Goal: Book appointment/travel/reservation

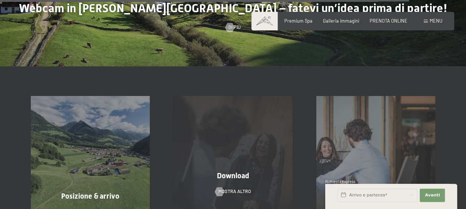
scroll to position [1929, 0]
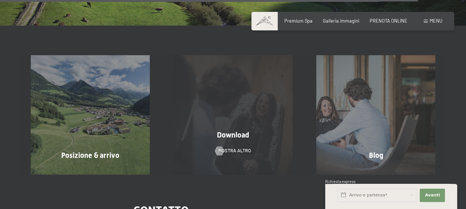
click at [237, 117] on div "Download mostra altro" at bounding box center [233, 114] width 143 height 119
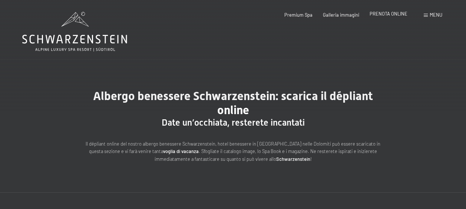
click at [389, 12] on span "PRENOTA ONLINE" at bounding box center [389, 14] width 38 height 6
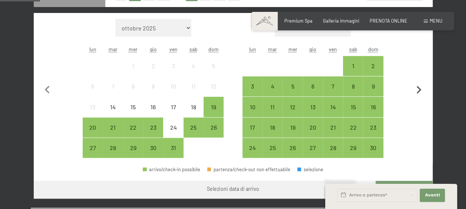
scroll to position [223, 0]
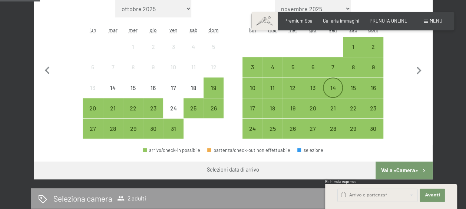
click at [336, 91] on div "14" at bounding box center [333, 94] width 19 height 19
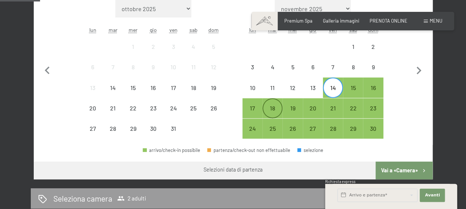
click at [270, 105] on div "18" at bounding box center [272, 114] width 19 height 19
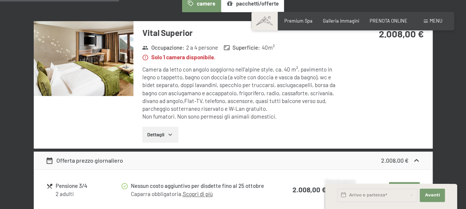
scroll to position [334, 0]
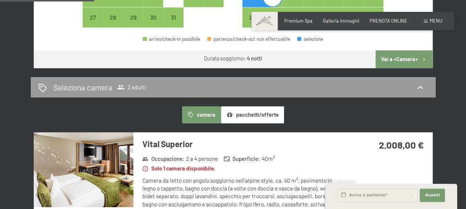
click at [403, 56] on button "Vai a «Camera»" at bounding box center [404, 59] width 57 height 18
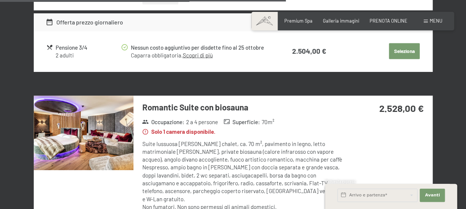
scroll to position [999, 0]
